Goal: Information Seeking & Learning: Learn about a topic

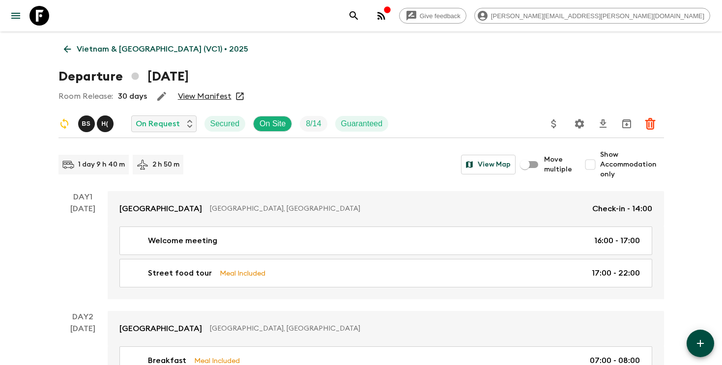
click at [360, 18] on icon "search adventures" at bounding box center [354, 16] width 12 height 12
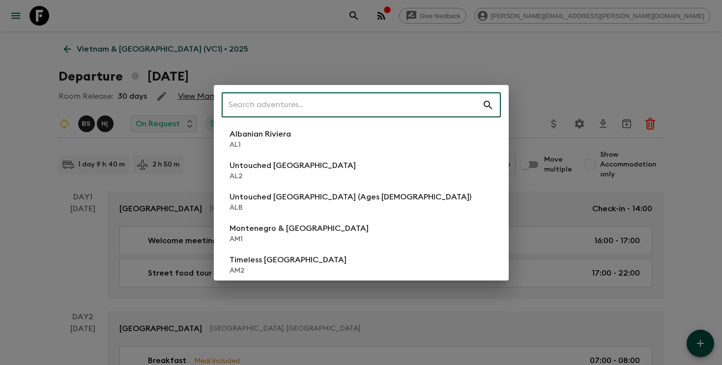
click at [378, 105] on input "text" at bounding box center [352, 105] width 260 height 28
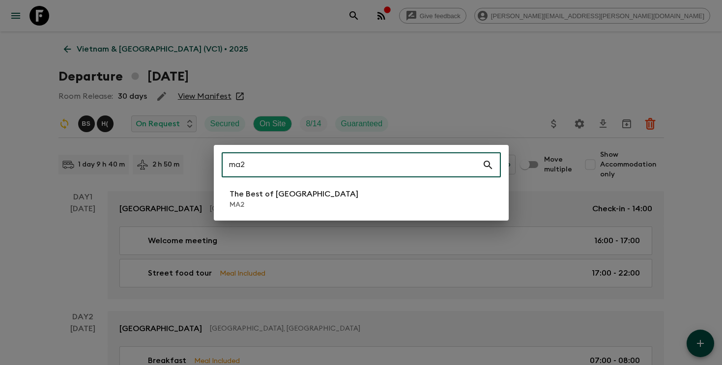
type input "ma2"
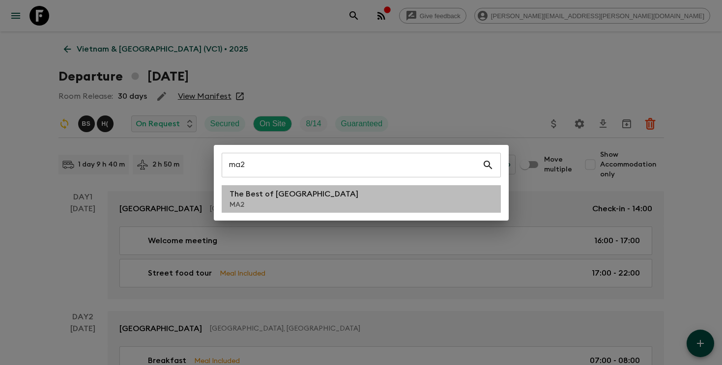
click at [309, 194] on li "The Best of [GEOGRAPHIC_DATA] MA2" at bounding box center [361, 199] width 279 height 28
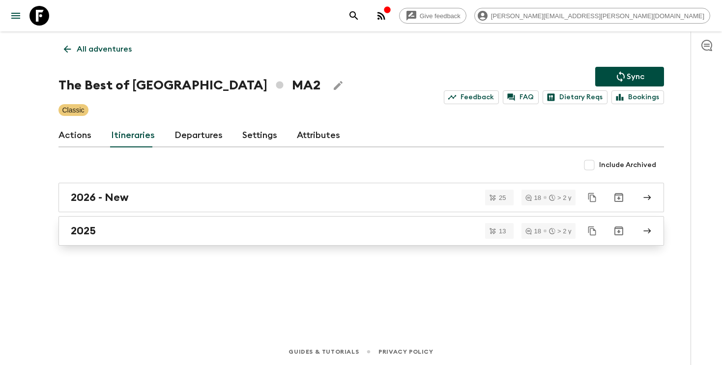
click at [368, 231] on div "2025" at bounding box center [352, 231] width 562 height 13
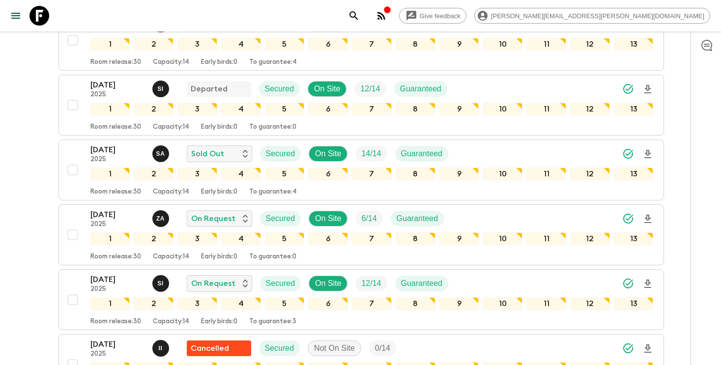
scroll to position [217, 0]
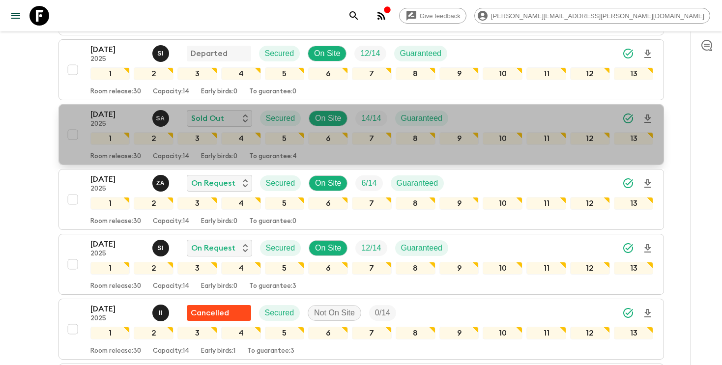
click at [520, 121] on div "[DATE] 2025 S A Sold Out Secured On Site 14 / 14 Guaranteed" at bounding box center [371, 119] width 563 height 20
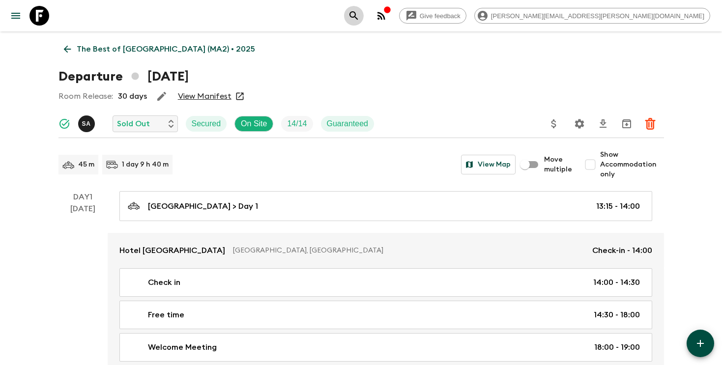
click at [360, 15] on icon "search adventures" at bounding box center [354, 16] width 12 height 12
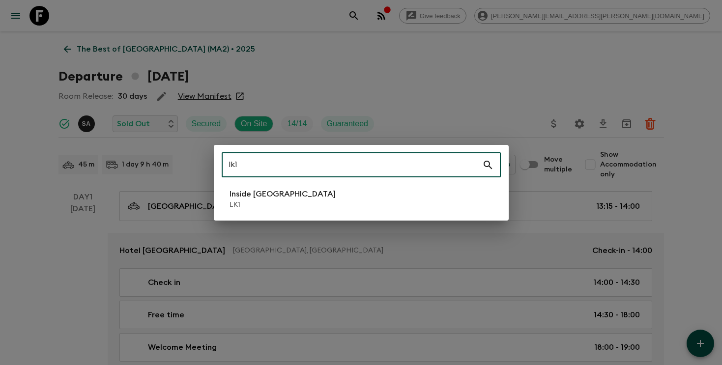
type input "lk1"
click at [351, 202] on li "Inside [GEOGRAPHIC_DATA] LK1" at bounding box center [361, 199] width 279 height 28
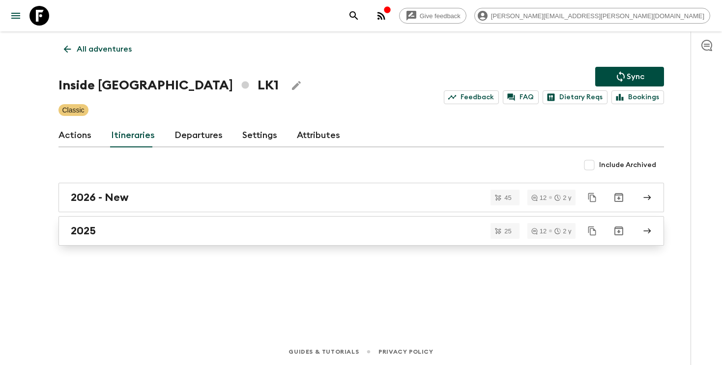
click at [197, 225] on div "2025" at bounding box center [352, 231] width 562 height 13
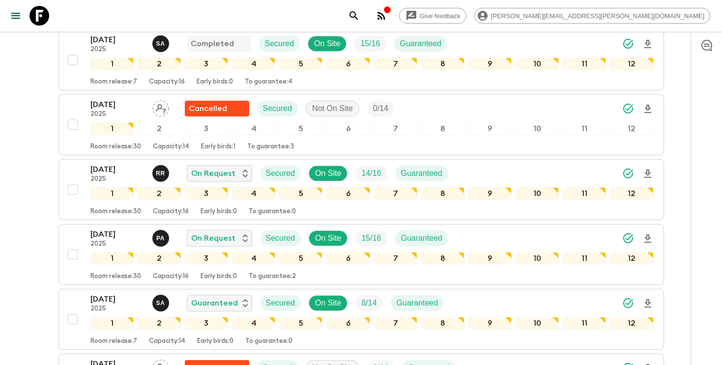
scroll to position [623, 0]
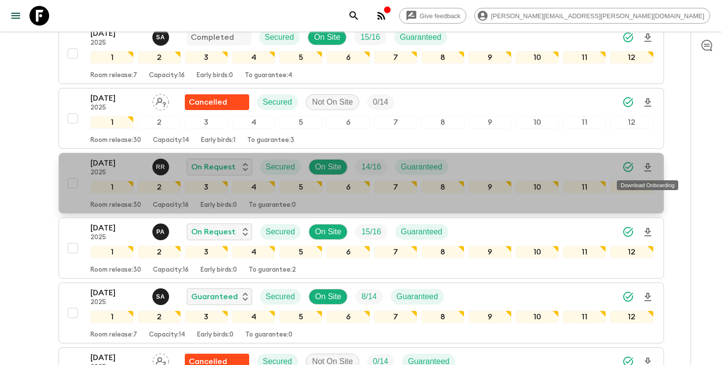
click at [647, 167] on icon "Download Onboarding" at bounding box center [648, 168] width 12 height 12
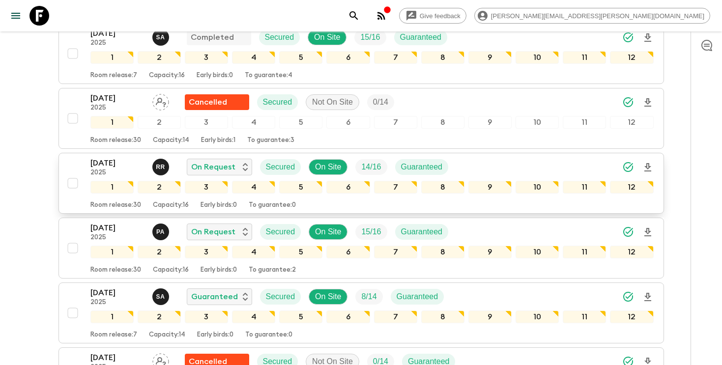
click at [360, 12] on icon "search adventures" at bounding box center [354, 16] width 12 height 12
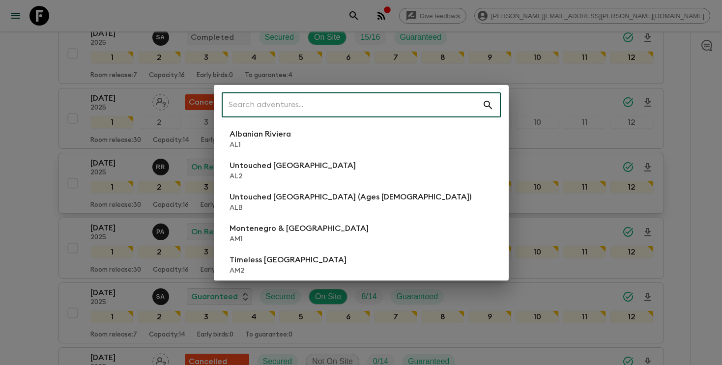
click at [417, 102] on input "text" at bounding box center [352, 105] width 260 height 28
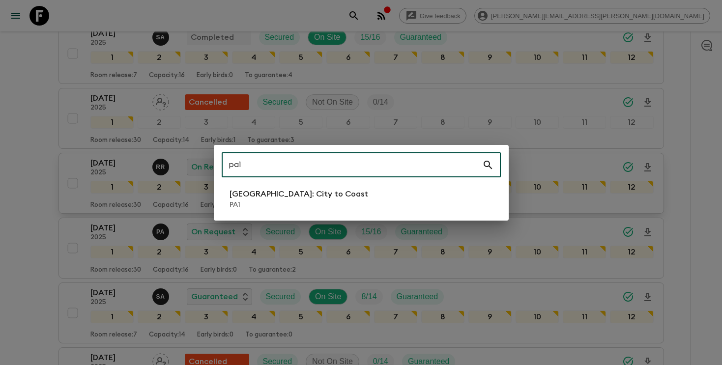
type input "pa1"
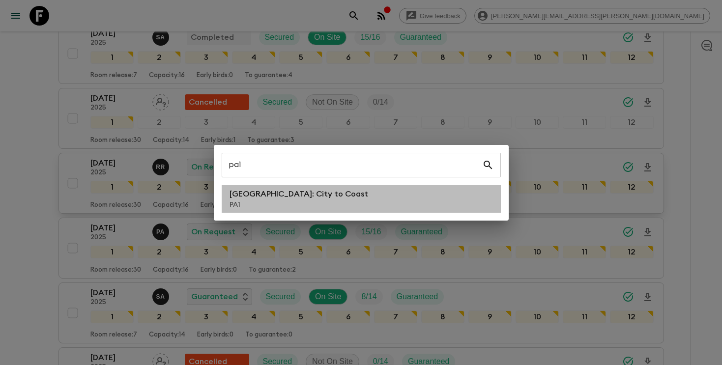
click at [331, 200] on li "[GEOGRAPHIC_DATA]: City to [GEOGRAPHIC_DATA]" at bounding box center [361, 199] width 279 height 28
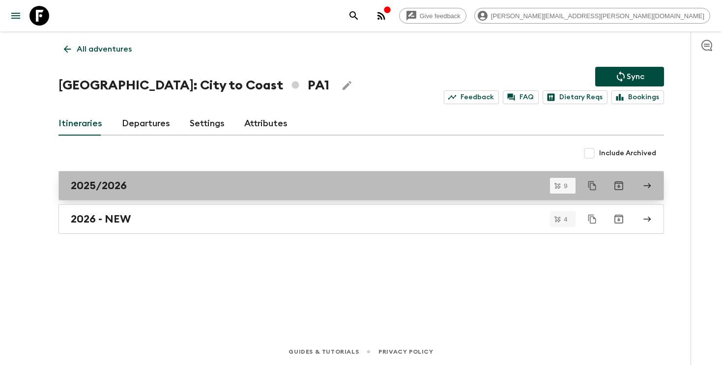
click at [221, 193] on link "2025/2026" at bounding box center [360, 185] width 605 height 29
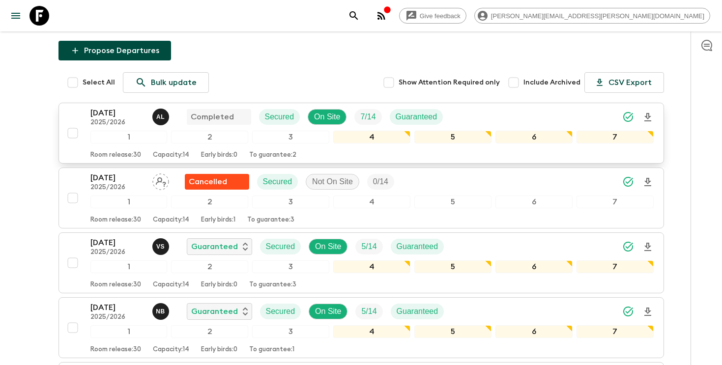
scroll to position [114, 0]
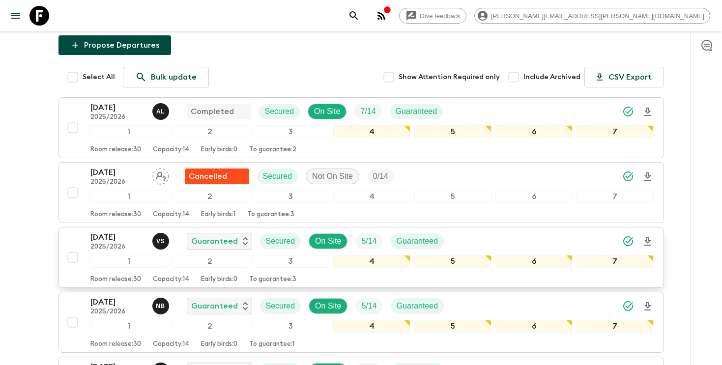
click at [488, 231] on div "[DATE] 2025/2026 v S Guaranteed Secured On Site 5 / 14 Guaranteed" at bounding box center [371, 241] width 563 height 20
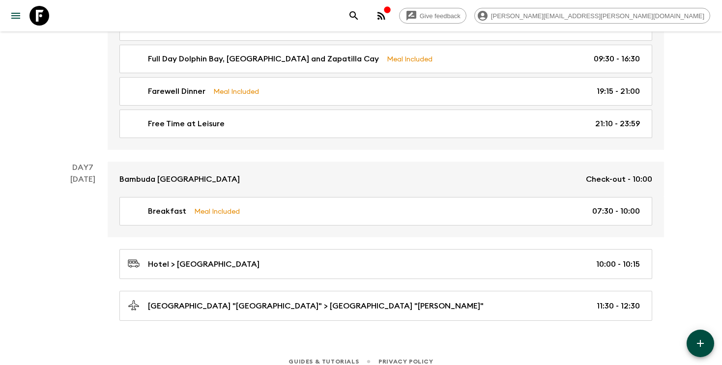
scroll to position [1343, 0]
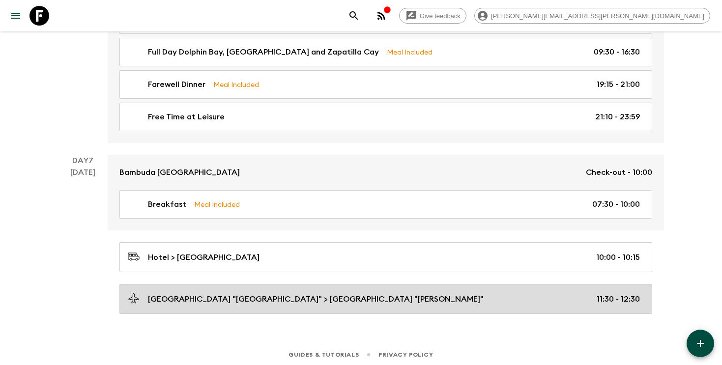
click at [211, 302] on div "[GEOGRAPHIC_DATA] "[GEOGRAPHIC_DATA]" > [GEOGRAPHIC_DATA] "[PERSON_NAME]" 11:30…" at bounding box center [384, 298] width 512 height 13
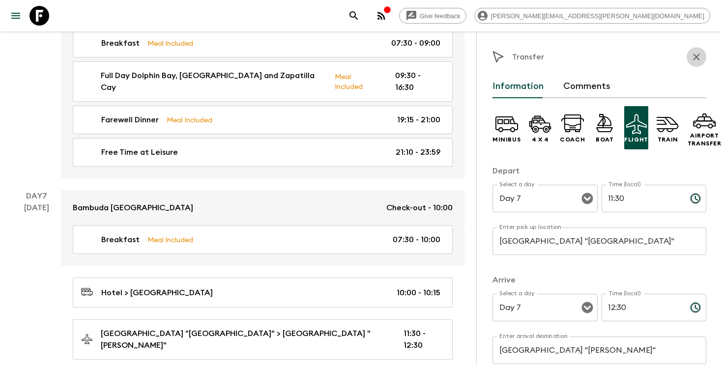
click at [698, 50] on button "button" at bounding box center [696, 57] width 20 height 20
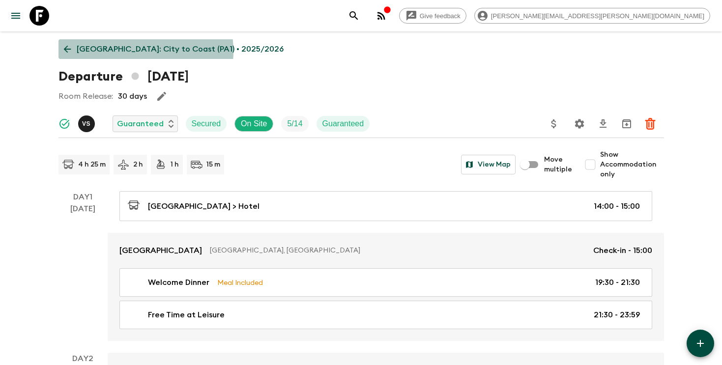
click at [129, 51] on p "[GEOGRAPHIC_DATA]: City to Coast (PA1) • 2025/2026" at bounding box center [180, 49] width 207 height 12
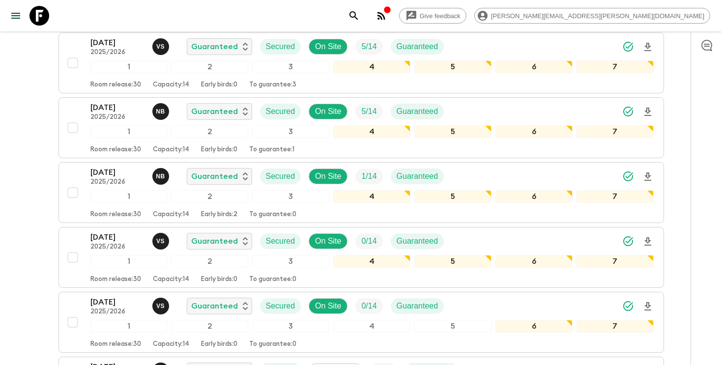
scroll to position [312, 0]
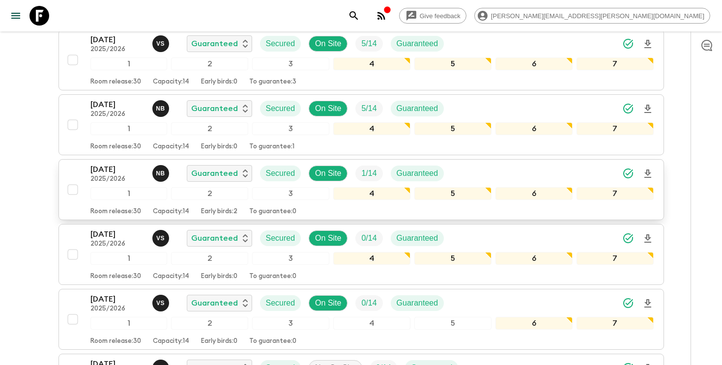
click at [541, 164] on div "[DATE] 2025/2026 N B Guaranteed Secured On Site 1 / 14 Guaranteed" at bounding box center [371, 174] width 563 height 20
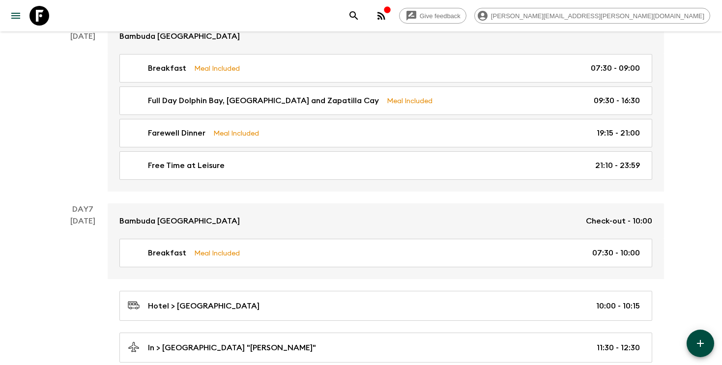
scroll to position [1343, 0]
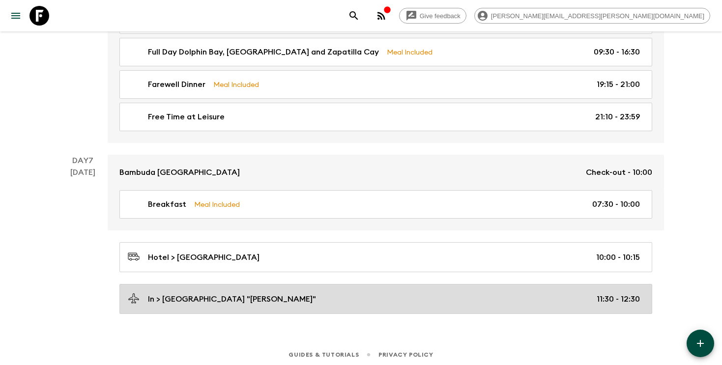
click at [351, 296] on div "In > [GEOGRAPHIC_DATA] "[PERSON_NAME]" 11:30 - 12:30" at bounding box center [384, 298] width 512 height 13
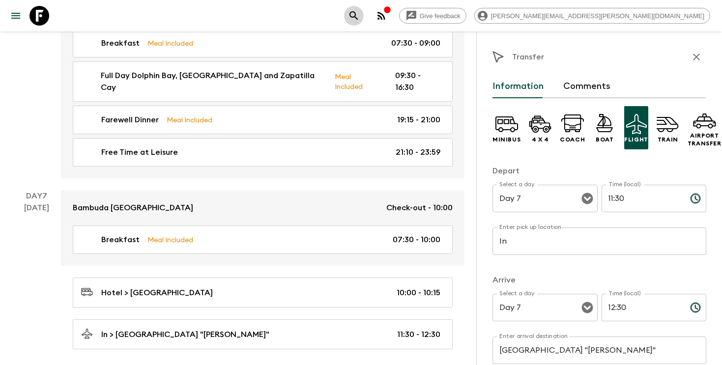
click at [360, 16] on icon "search adventures" at bounding box center [354, 16] width 12 height 12
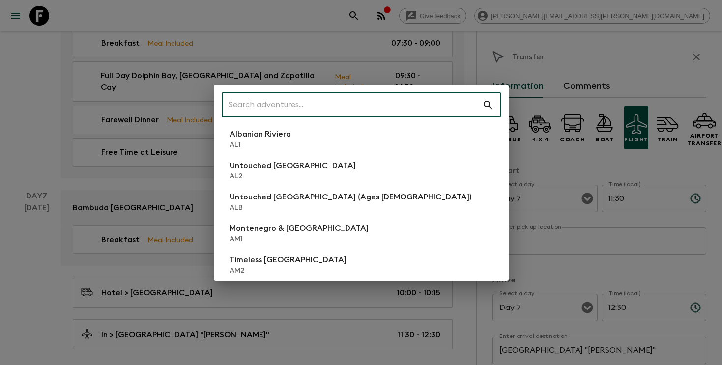
click at [394, 103] on input "text" at bounding box center [352, 105] width 260 height 28
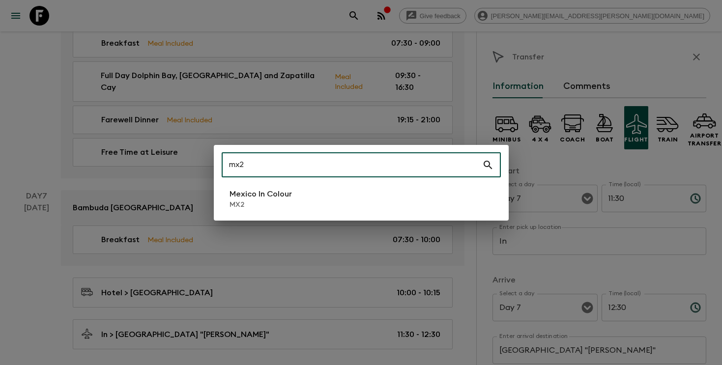
type input "mx2"
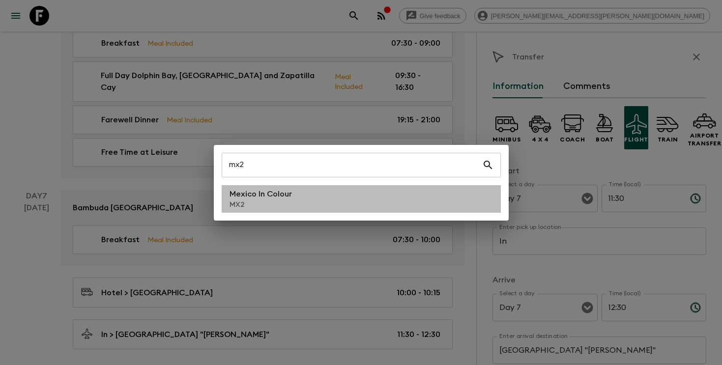
click at [326, 194] on li "Mexico In Colour MX2" at bounding box center [361, 199] width 279 height 28
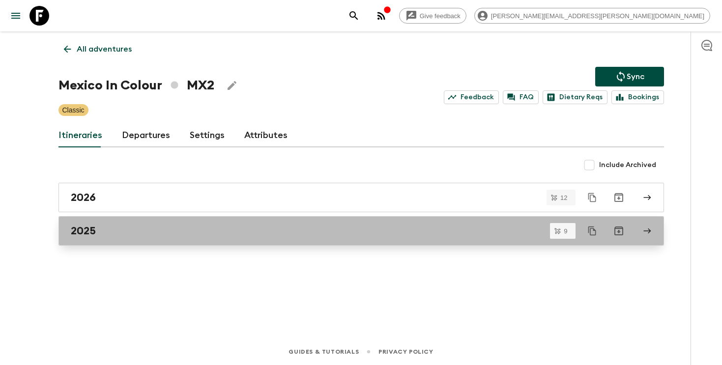
click at [288, 222] on link "2025" at bounding box center [360, 230] width 605 height 29
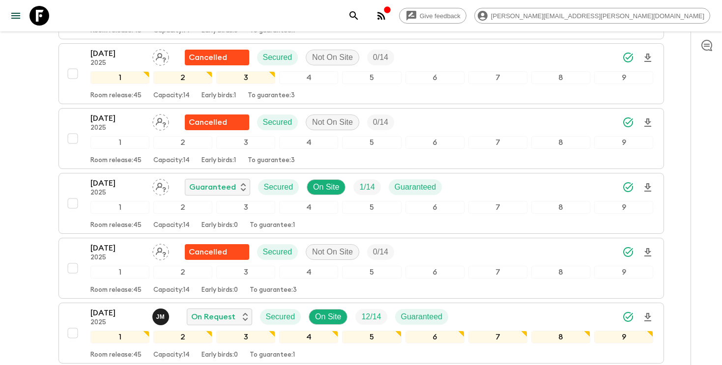
scroll to position [496, 0]
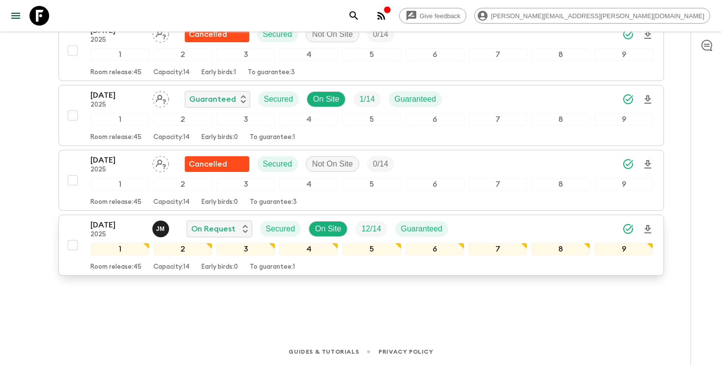
click at [482, 232] on div "[DATE] 2025 [PERSON_NAME] On Request Secured On Site 12 / 14 Guaranteed" at bounding box center [371, 229] width 563 height 20
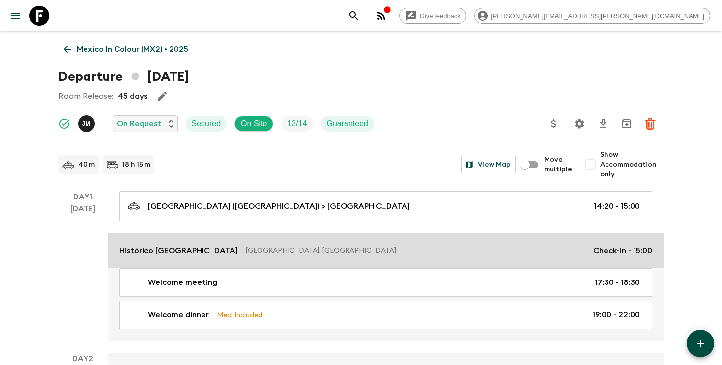
click at [213, 253] on p "Histórico [GEOGRAPHIC_DATA]" at bounding box center [178, 251] width 118 height 12
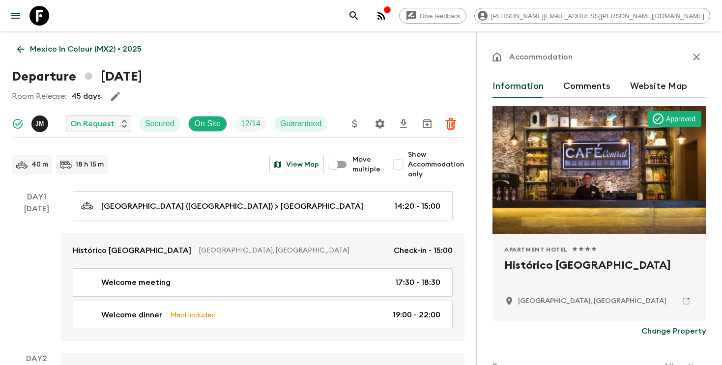
click at [540, 263] on h2 "Histórico [GEOGRAPHIC_DATA]" at bounding box center [599, 272] width 190 height 31
copy div "Histórico [GEOGRAPHIC_DATA]"
